Goal: Task Accomplishment & Management: Use online tool/utility

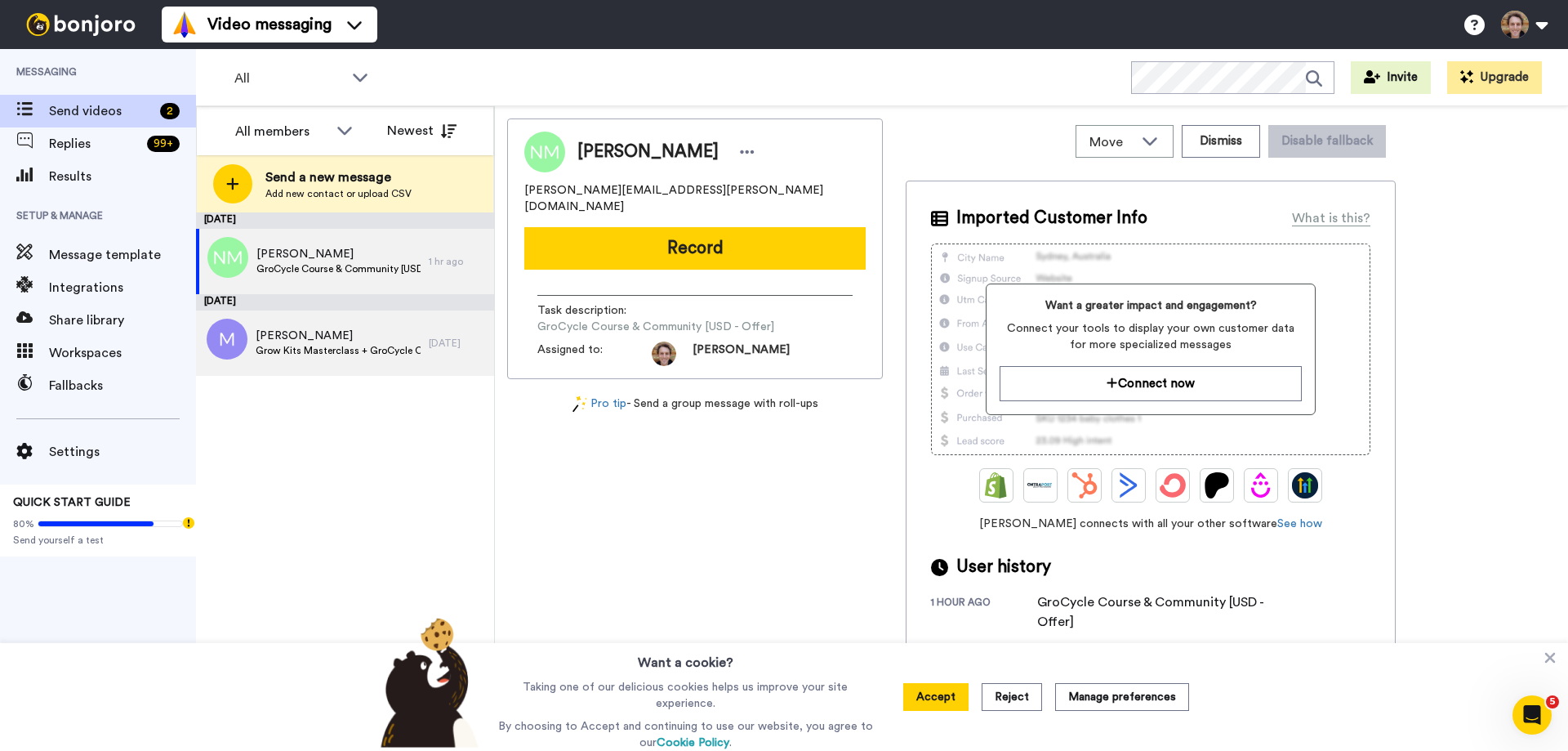
click at [332, 346] on span "Grow Kits Masterclass + GroCycle Course & Community [EURO - Offer]" at bounding box center [338, 350] width 165 height 13
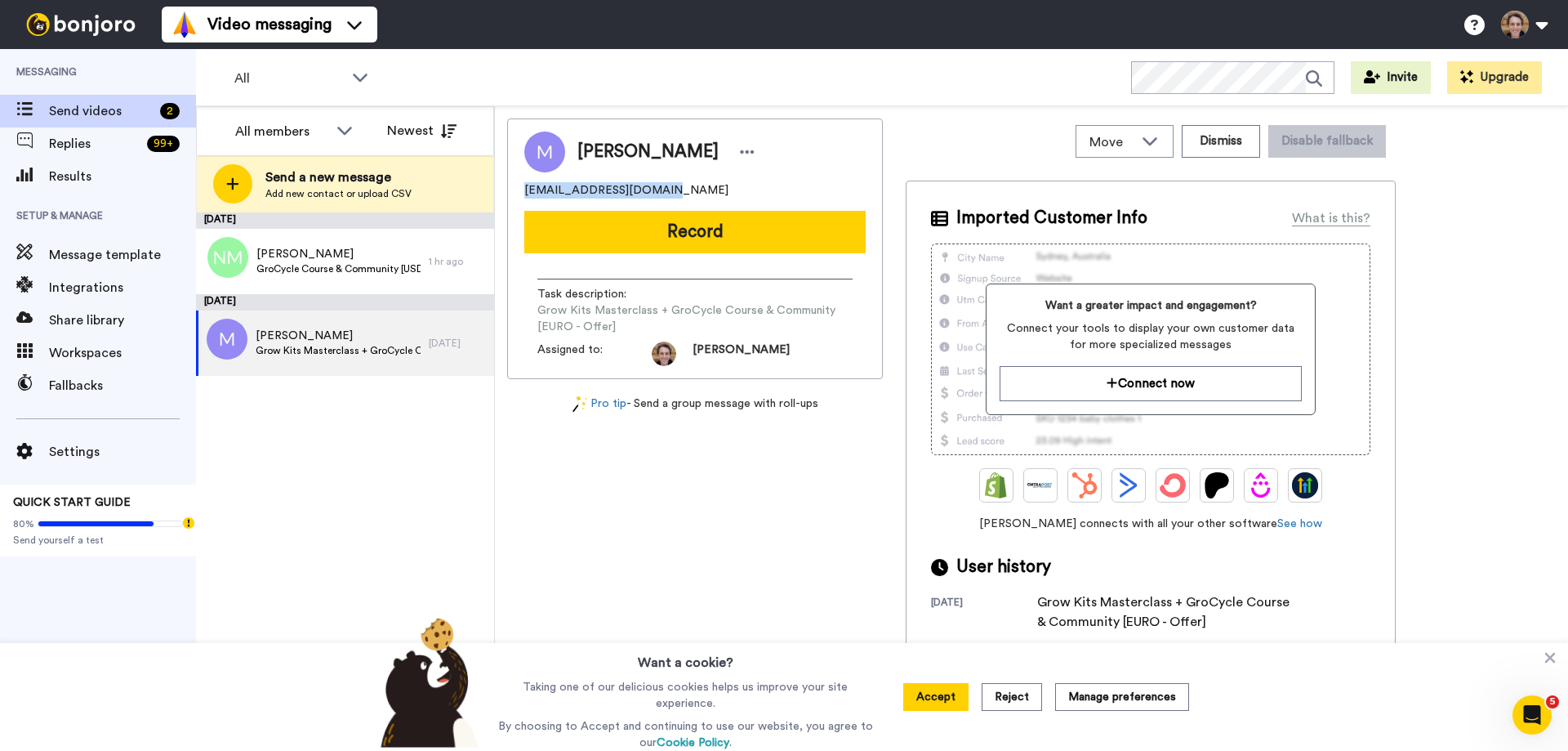
drag, startPoint x: 656, startPoint y: 197, endPoint x: 524, endPoint y: 192, distance: 132.1
click at [524, 192] on div "[PERSON_NAME] [PERSON_NAME][EMAIL_ADDRESS][DOMAIN_NAME] Record Task description…" at bounding box center [694, 249] width 376 height 261
copy span "[EMAIL_ADDRESS][DOMAIN_NAME]"
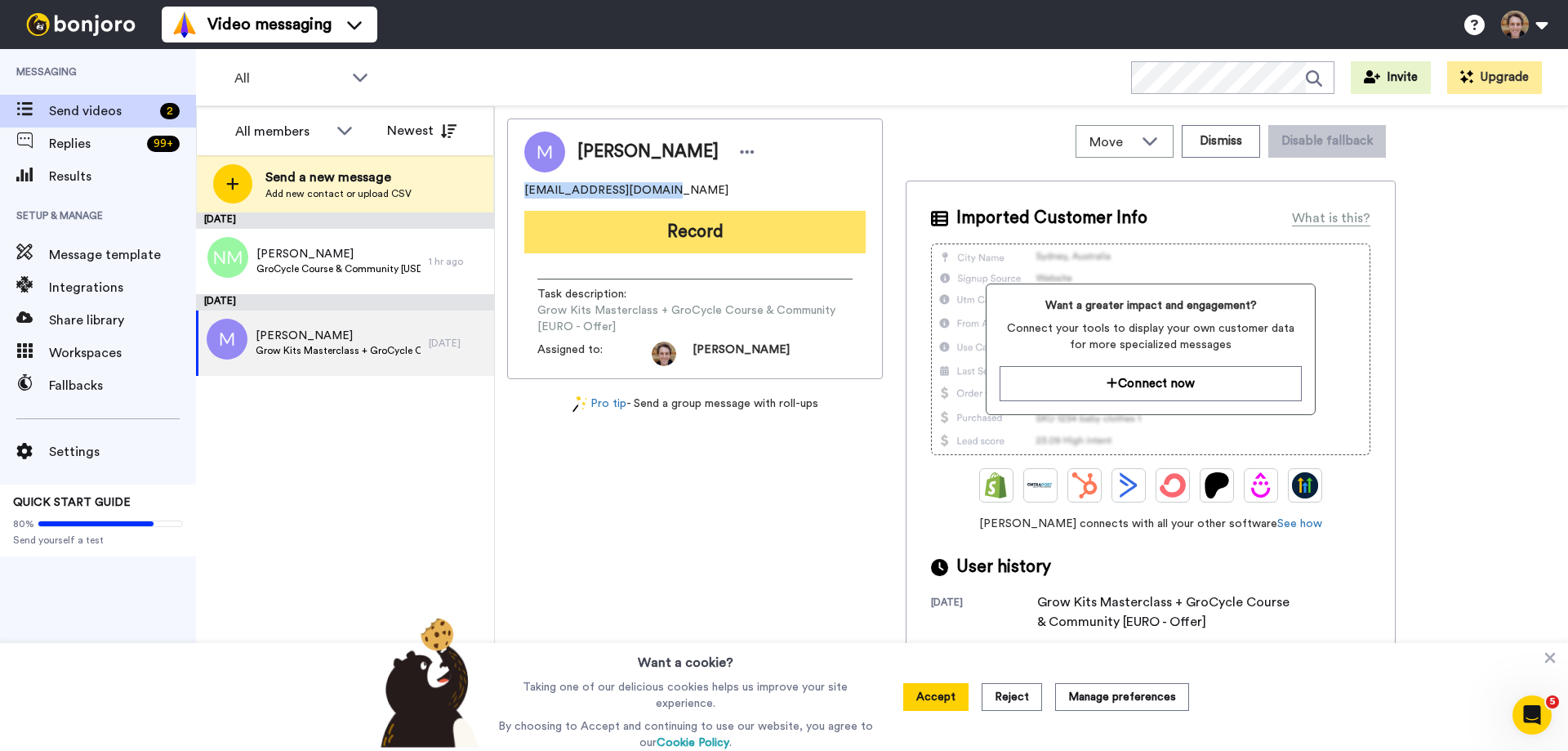
click at [748, 229] on button "Record" at bounding box center [695, 232] width 342 height 43
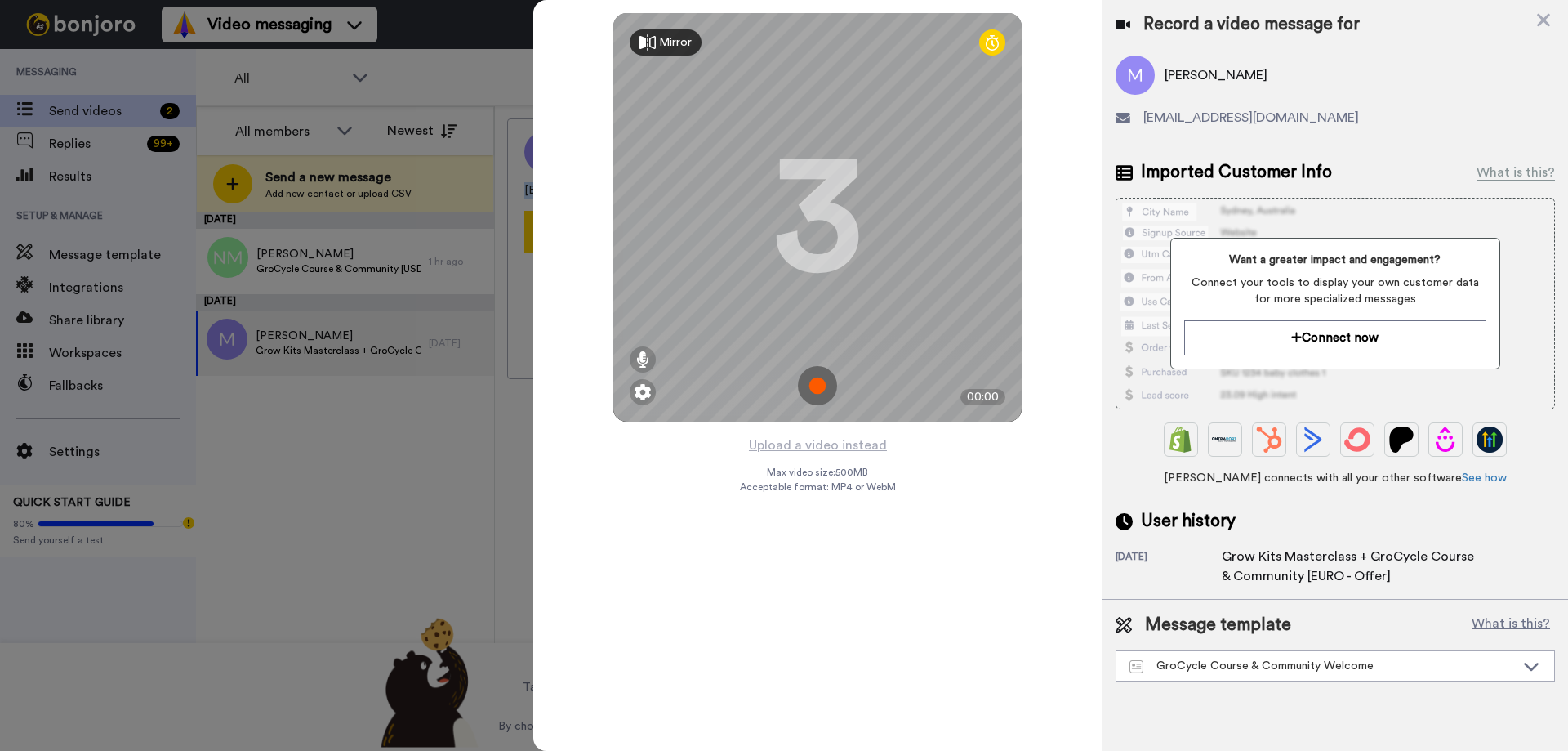
click at [818, 388] on img at bounding box center [817, 386] width 39 height 39
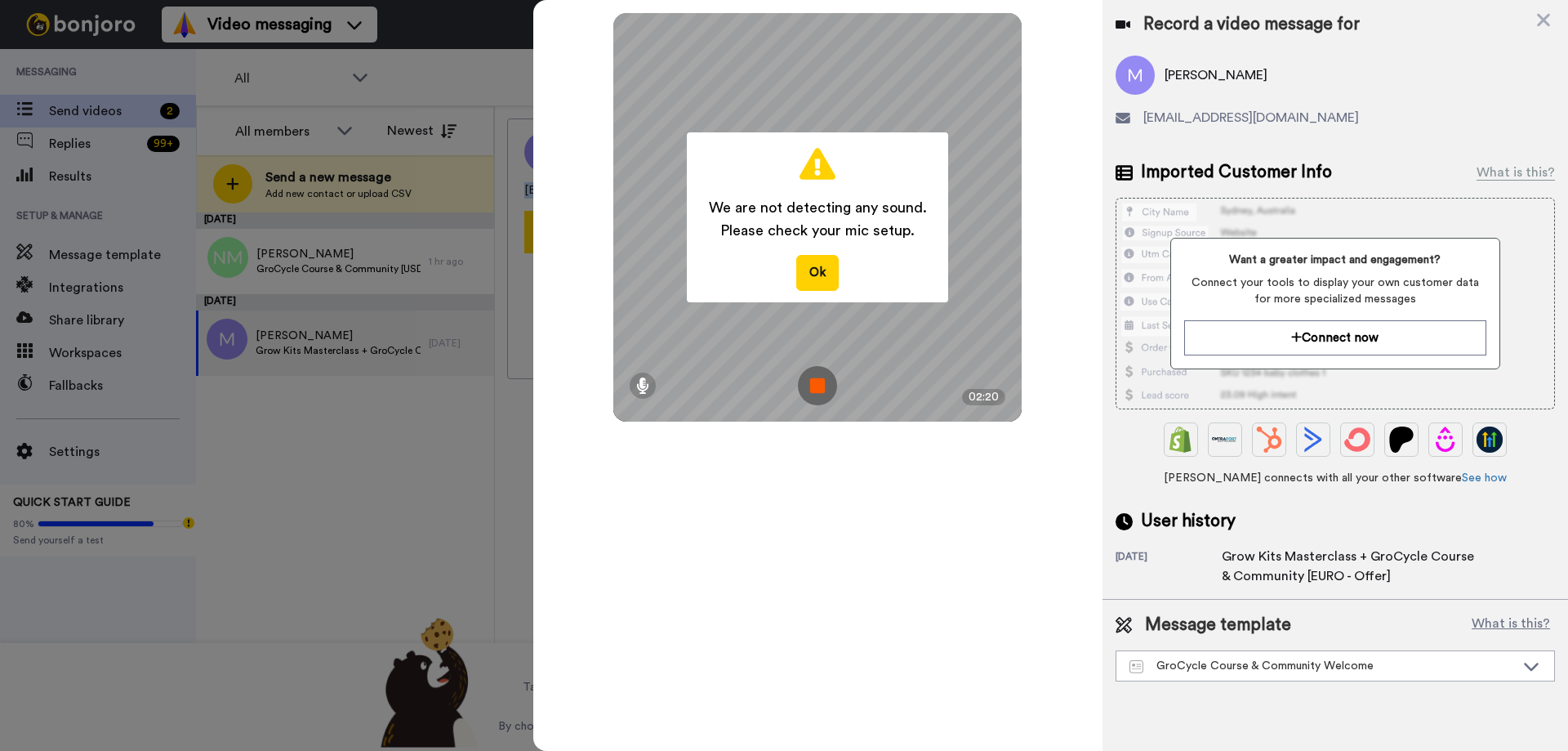
click at [809, 388] on img at bounding box center [817, 386] width 39 height 39
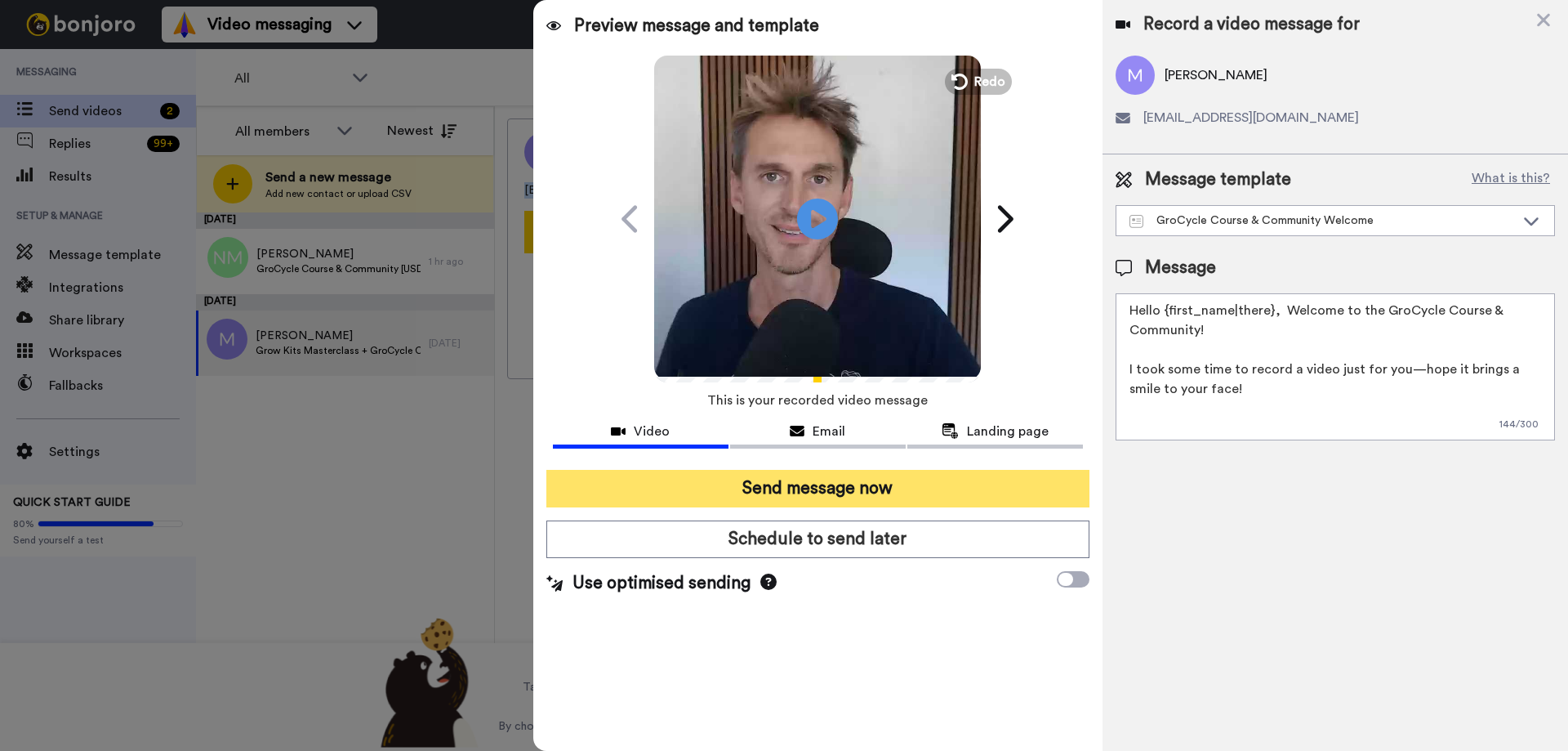
click at [982, 491] on button "Send message now" at bounding box center [817, 488] width 543 height 38
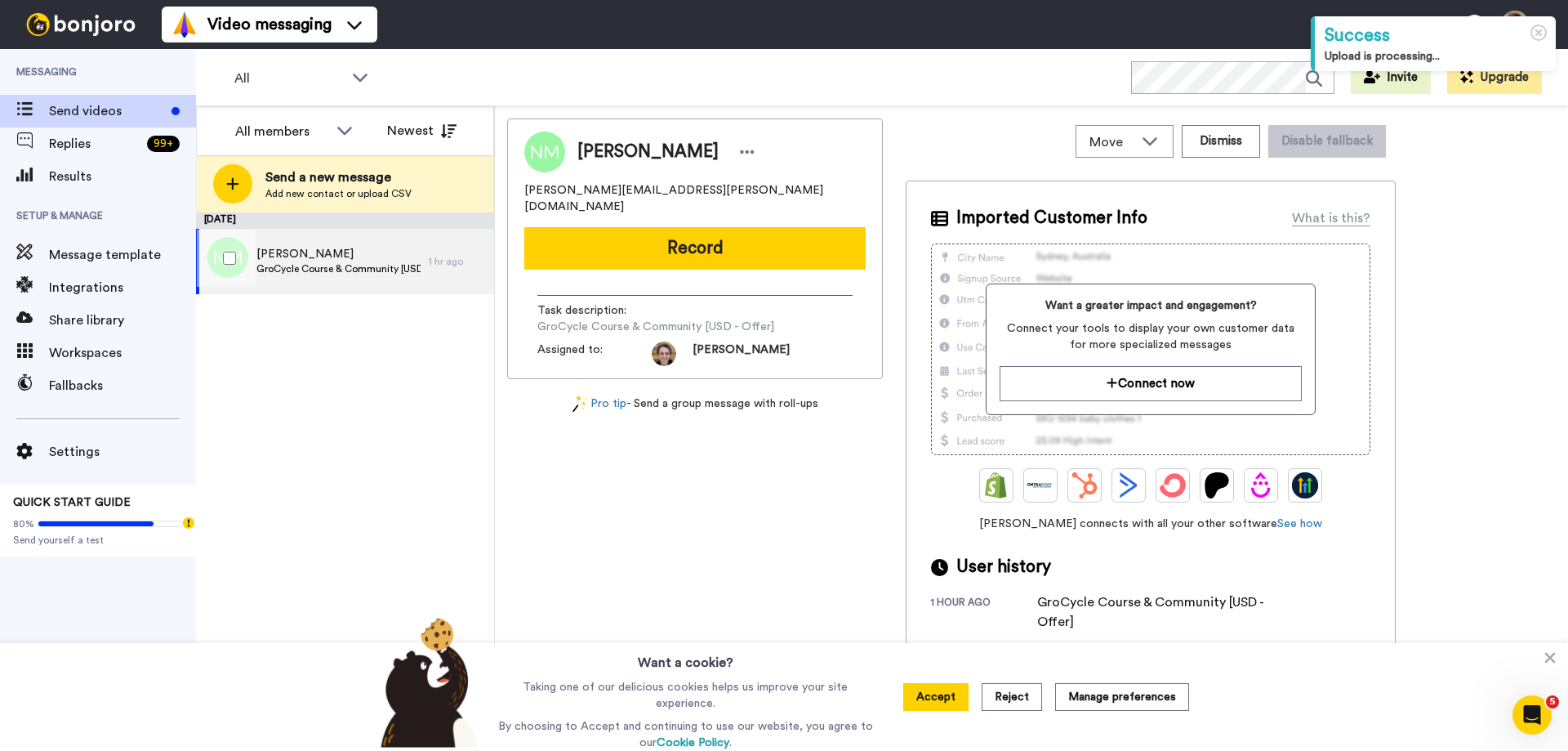
click at [386, 264] on span "GroCycle Course & Community [USD - Offer]" at bounding box center [338, 269] width 164 height 13
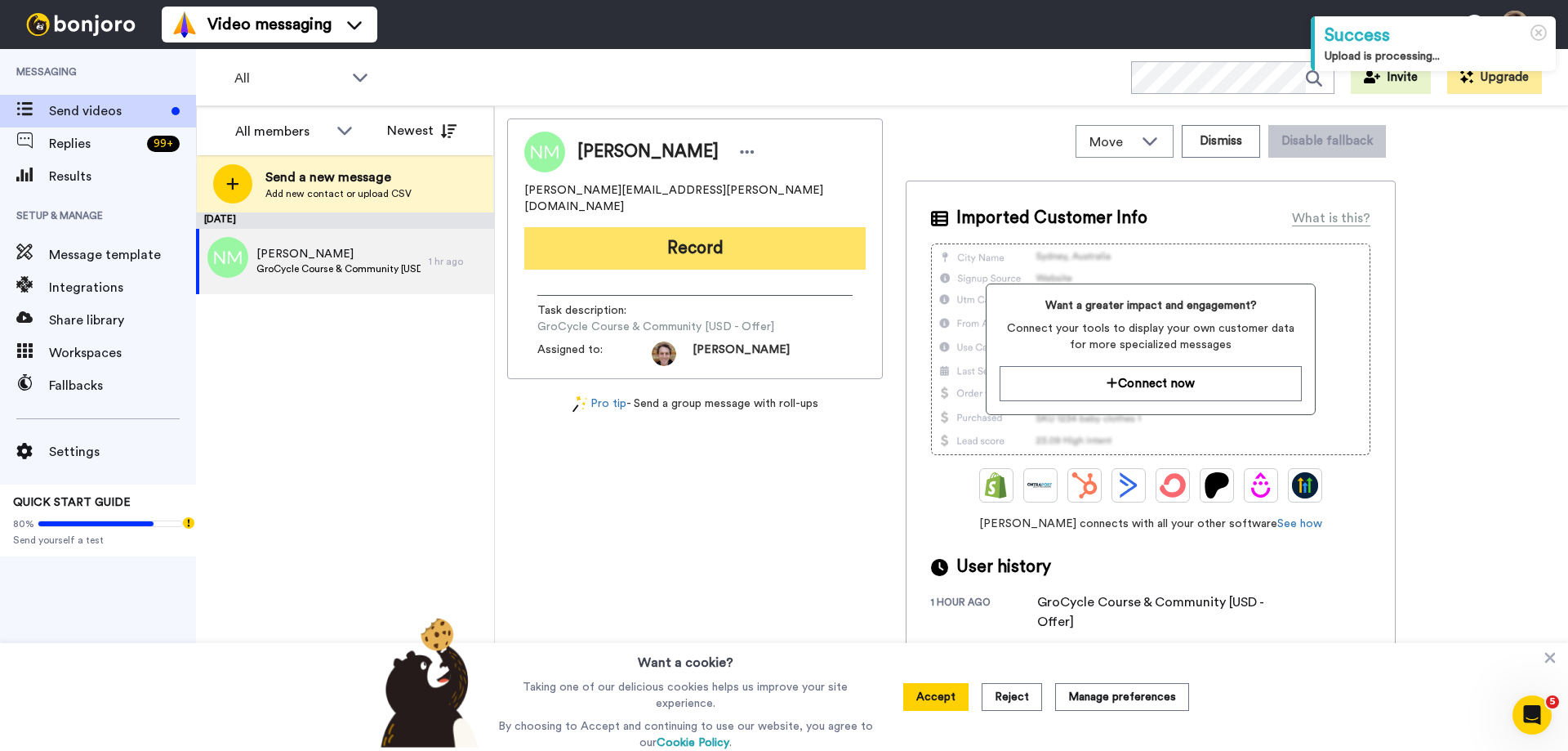
click at [712, 246] on button "Record" at bounding box center [695, 248] width 342 height 43
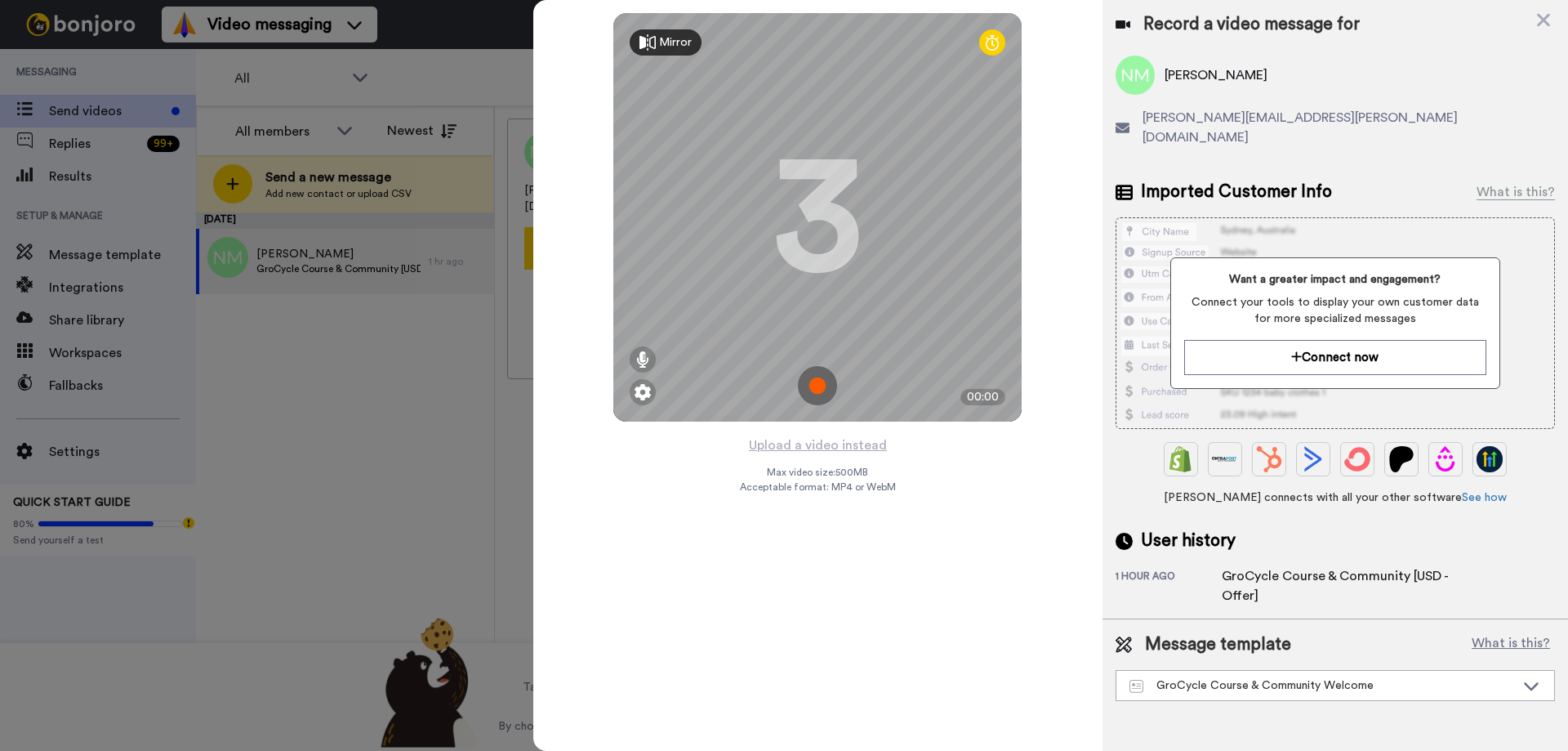
click at [817, 380] on img at bounding box center [817, 386] width 39 height 39
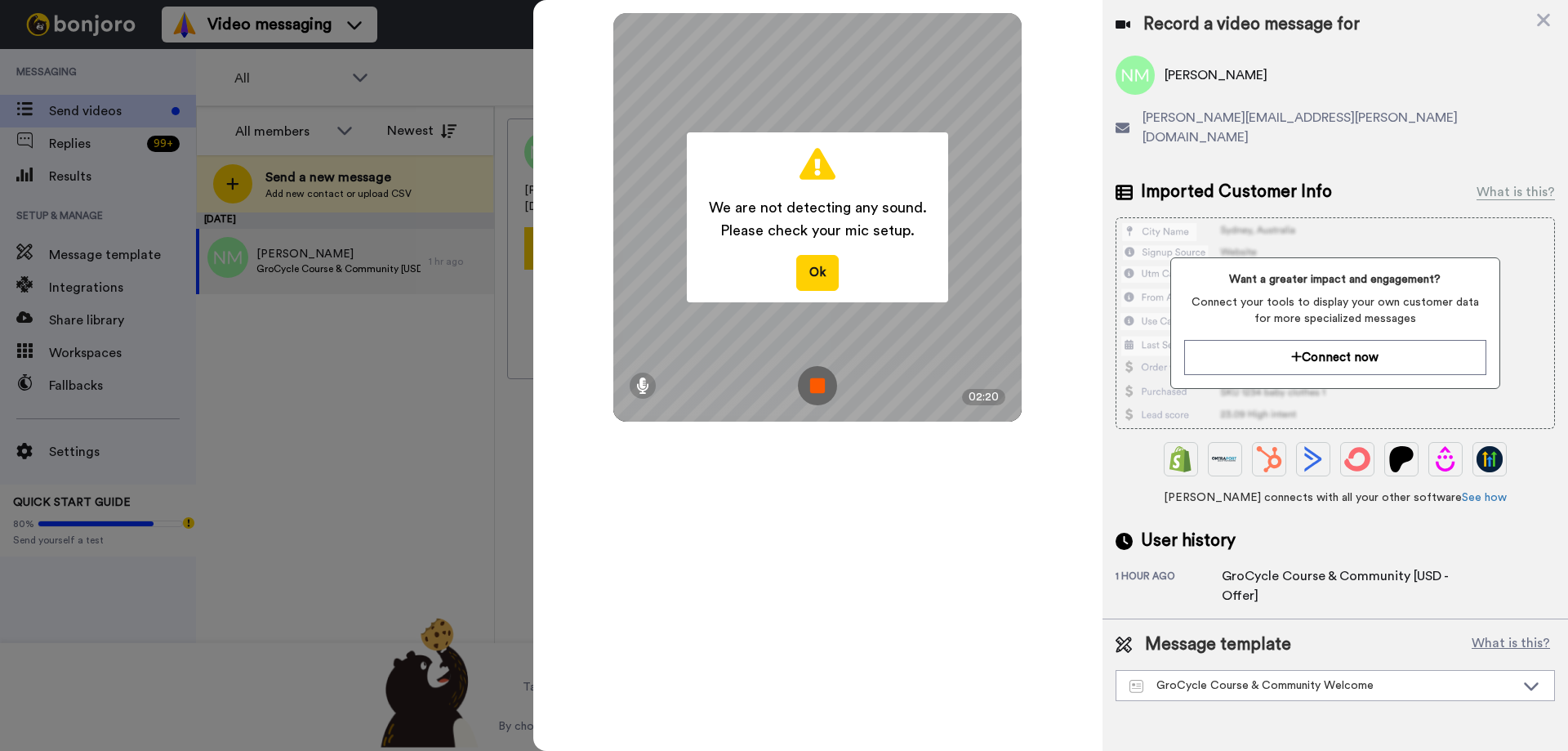
click at [818, 382] on img at bounding box center [817, 386] width 39 height 39
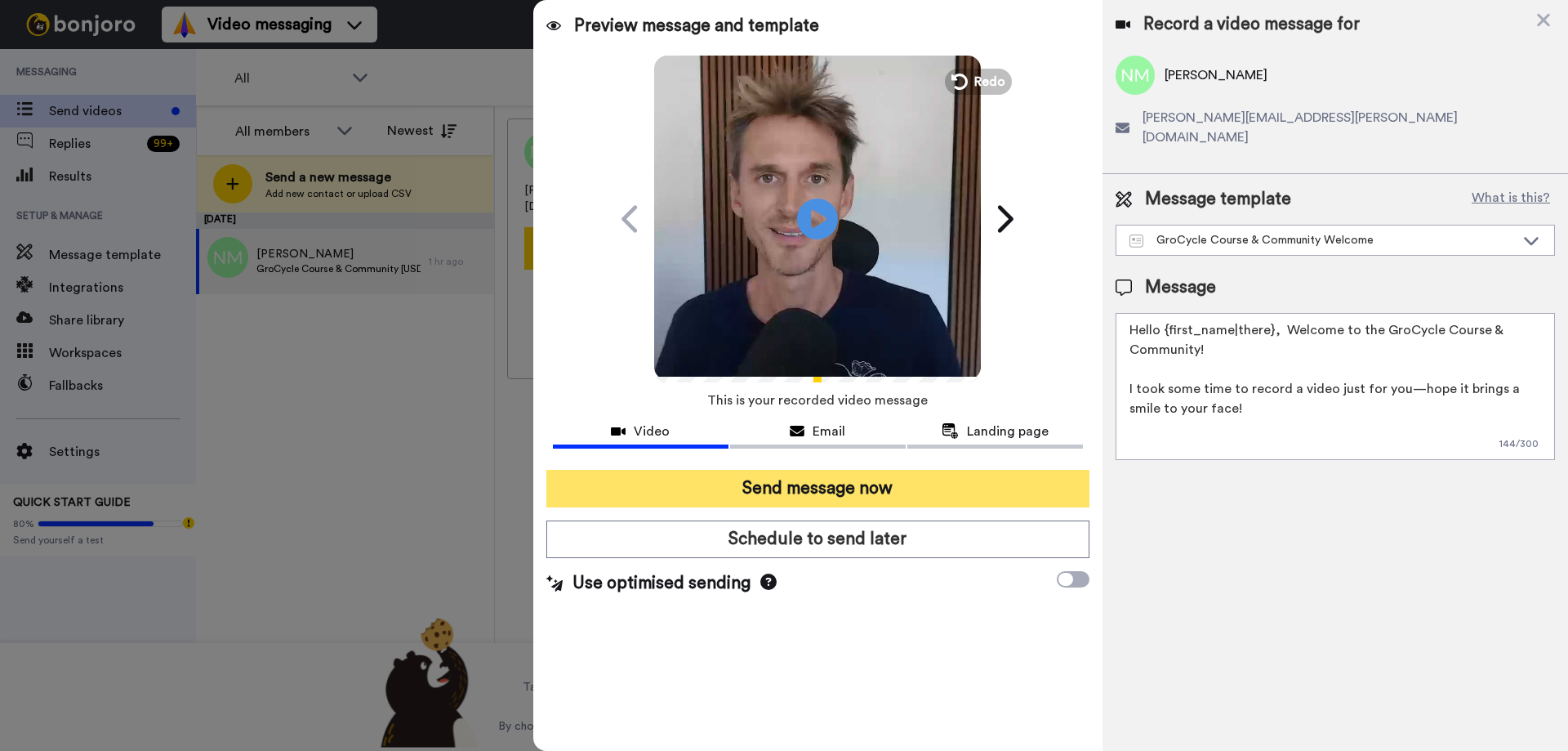
click at [959, 473] on button "Send message now" at bounding box center [817, 488] width 543 height 38
